Goal: Information Seeking & Learning: Learn about a topic

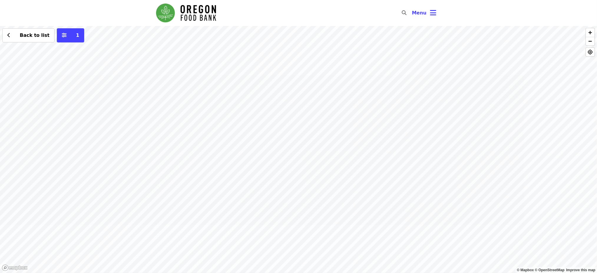
drag, startPoint x: 326, startPoint y: 215, endPoint x: 322, endPoint y: 144, distance: 71.1
click at [322, 144] on div "Back to list 1" at bounding box center [298, 149] width 597 height 247
drag, startPoint x: 345, startPoint y: 200, endPoint x: 349, endPoint y: 136, distance: 64.3
click at [349, 136] on div "Back to list 1" at bounding box center [298, 149] width 597 height 247
drag, startPoint x: 364, startPoint y: 131, endPoint x: 361, endPoint y: 192, distance: 61.3
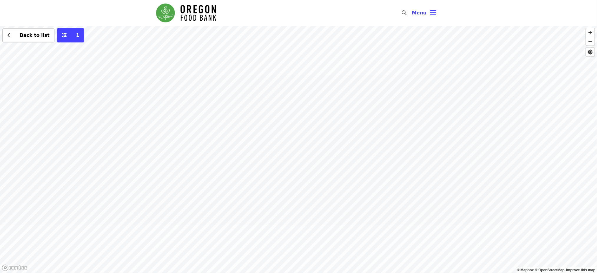
click at [361, 192] on div "Back to list 1" at bounding box center [298, 149] width 597 height 247
click at [349, 132] on div "Back to list 1" at bounding box center [298, 149] width 597 height 247
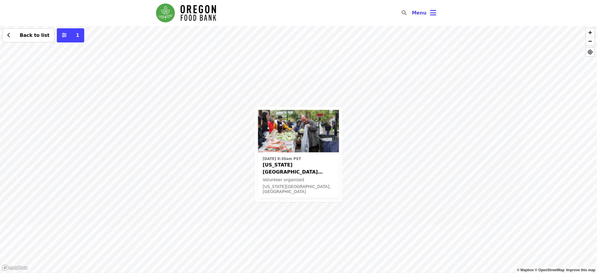
click at [320, 161] on span "[US_STATE][GEOGRAPHIC_DATA] ODHS - Free Food Market" at bounding box center [299, 168] width 72 height 14
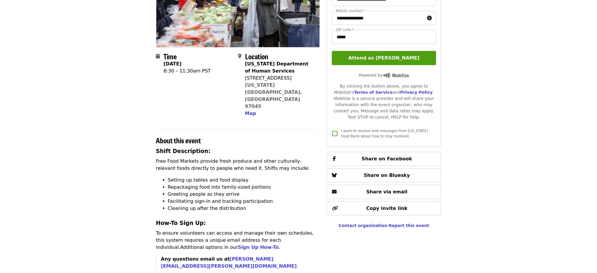
scroll to position [97, 0]
